Goal: Information Seeking & Learning: Learn about a topic

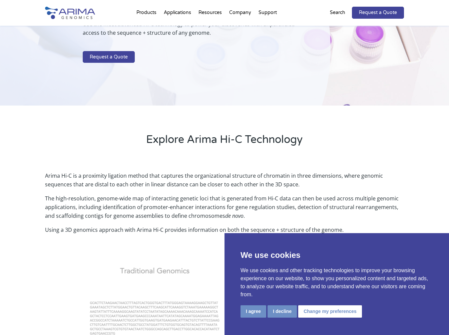
scroll to position [97, 0]
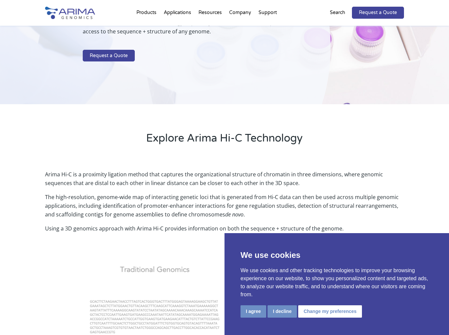
click at [255, 308] on button "I agree" at bounding box center [254, 311] width 26 height 12
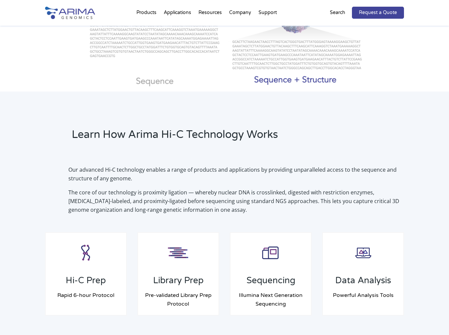
scroll to position [376, 0]
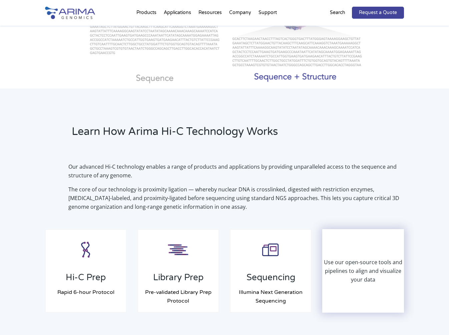
click at [364, 274] on p "Use our open-source tools and pipelines to align and visualize your data" at bounding box center [363, 271] width 80 height 26
click at [363, 275] on p "Use our open-source tools and pipelines to align and visualize your data" at bounding box center [363, 271] width 80 height 26
click at [360, 270] on p "Use our open-source tools and pipelines to align and visualize your data" at bounding box center [363, 271] width 80 height 26
click at [354, 273] on p "Use our open-source tools and pipelines to align and visualize your data" at bounding box center [363, 271] width 80 height 26
click at [352, 254] on div "Use our open-source tools and pipelines to align and visualize your data" at bounding box center [363, 271] width 80 height 82
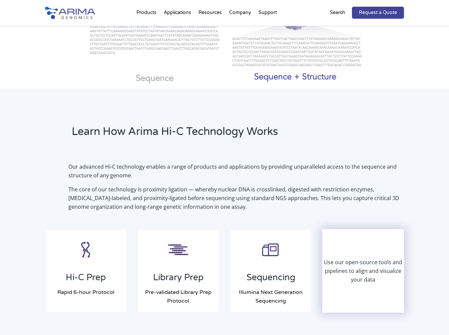
click at [364, 268] on p "Use our open-source tools and pipelines to align and visualize your data" at bounding box center [363, 271] width 80 height 26
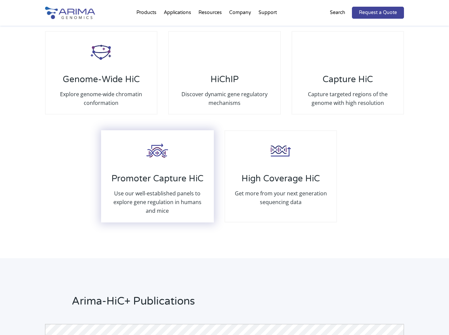
scroll to position [1294, 0]
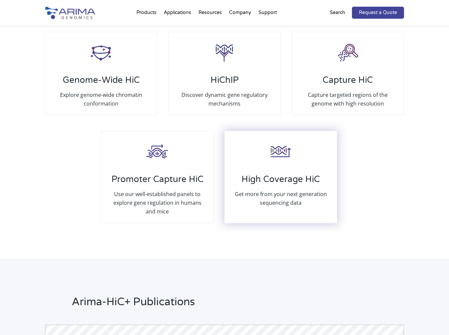
click at [250, 174] on h3 "High Coverage HiC" at bounding box center [281, 182] width 98 height 16
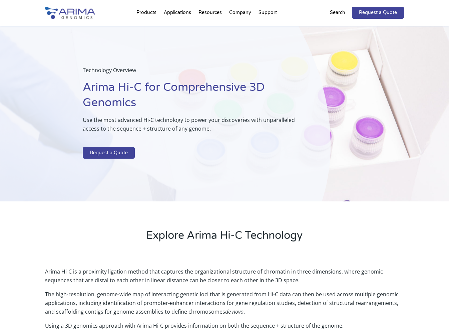
scroll to position [0, 0]
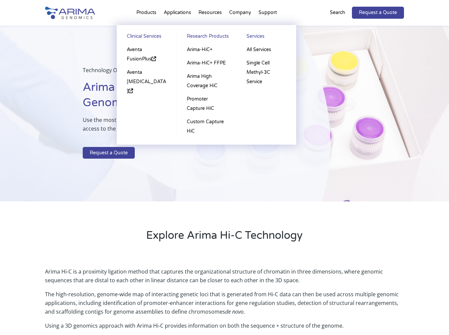
click at [150, 11] on li "Products Clinical Services Aventa FusionPlus Aventa [MEDICAL_DATA] Research Pro…" at bounding box center [146, 14] width 27 height 23
click at [145, 13] on li "Products Clinical Services Aventa FusionPlus Aventa [MEDICAL_DATA] Research Pro…" at bounding box center [146, 14] width 27 height 23
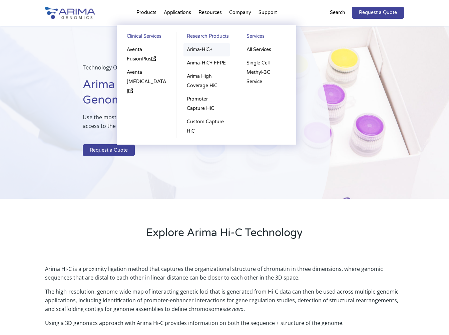
scroll to position [3, 0]
click at [202, 82] on link "Arima High Coverage HiC" at bounding box center [207, 81] width 46 height 23
